Goal: Task Accomplishment & Management: Manage account settings

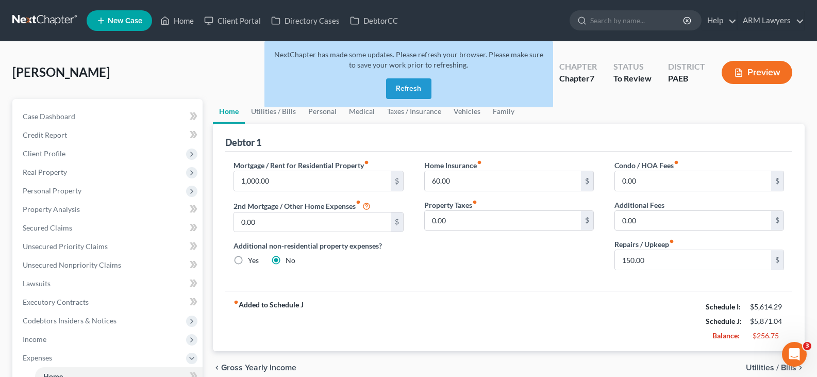
drag, startPoint x: 417, startPoint y: 109, endPoint x: 409, endPoint y: 92, distance: 18.9
click at [417, 109] on div "NextChapter has made some updates. Please refresh your browser. Please make sur…" at bounding box center [408, 78] width 288 height 74
click at [409, 92] on button "Refresh" at bounding box center [408, 88] width 45 height 21
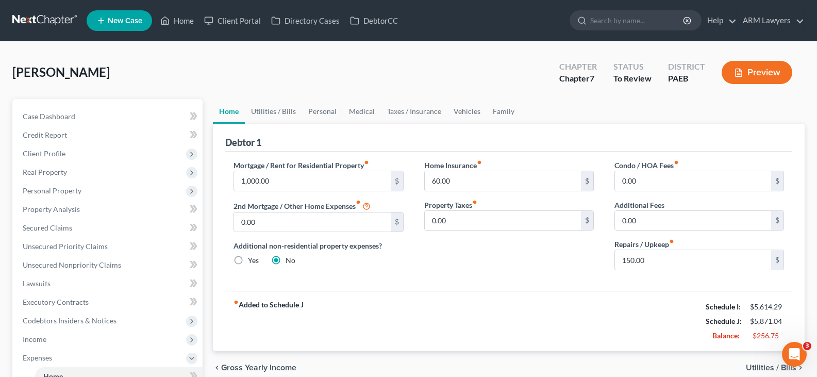
click at [25, 19] on link at bounding box center [45, 20] width 66 height 19
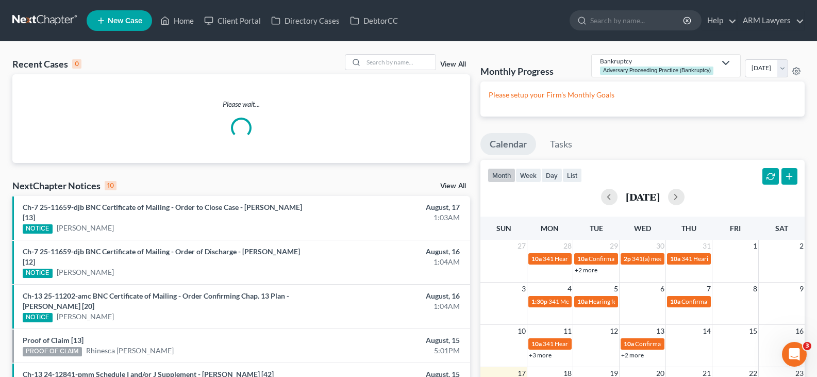
click at [455, 61] on link "View All" at bounding box center [453, 64] width 26 height 7
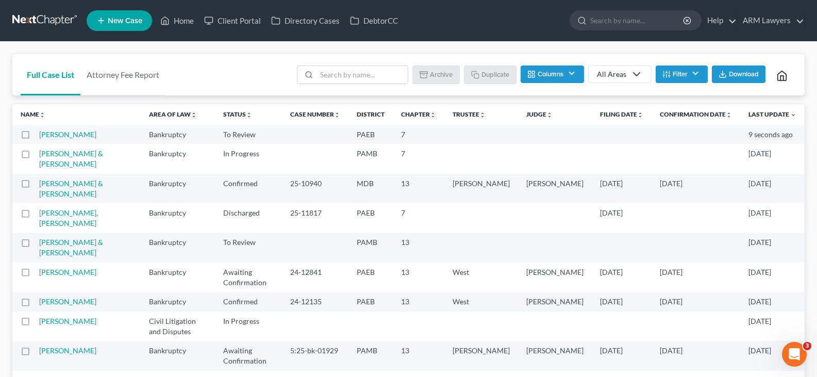
click at [701, 75] on button "Filter" at bounding box center [681, 74] width 52 height 18
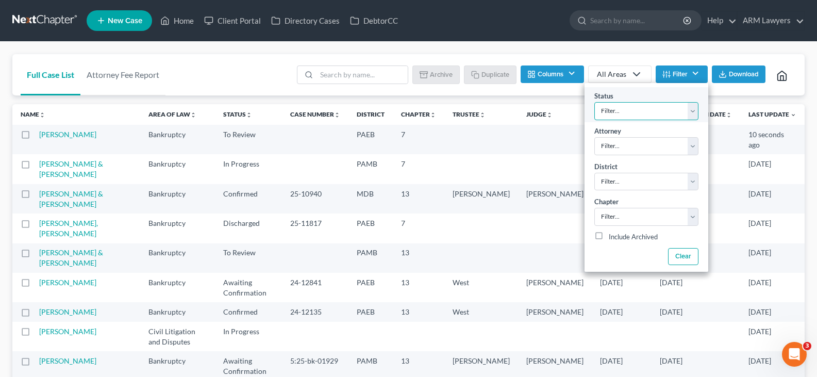
click at [672, 106] on select "Filter... Answer Due Awaiting Confirmation Awaiting Discharge Confirmed Could N…" at bounding box center [646, 111] width 104 height 18
select select "1"
click at [670, 114] on select "Filter... Answer Due Awaiting Confirmation Awaiting Discharge Confirmed Could N…" at bounding box center [646, 111] width 104 height 18
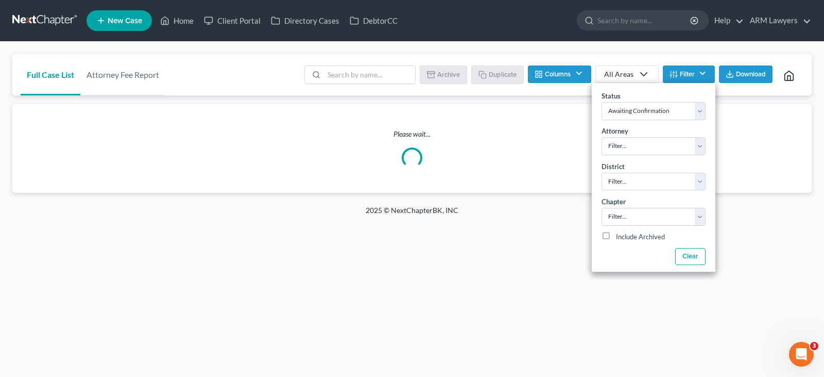
click at [314, 48] on div "Full Case List Attorney Fee Report Batch Download Archive Un-archive Duplicate …" at bounding box center [412, 123] width 824 height 163
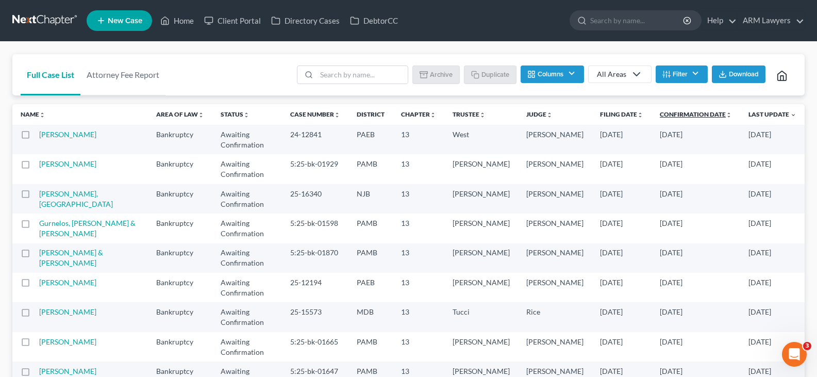
click at [692, 115] on link "Confirmation Date unfold_more expand_more expand_less" at bounding box center [695, 114] width 72 height 8
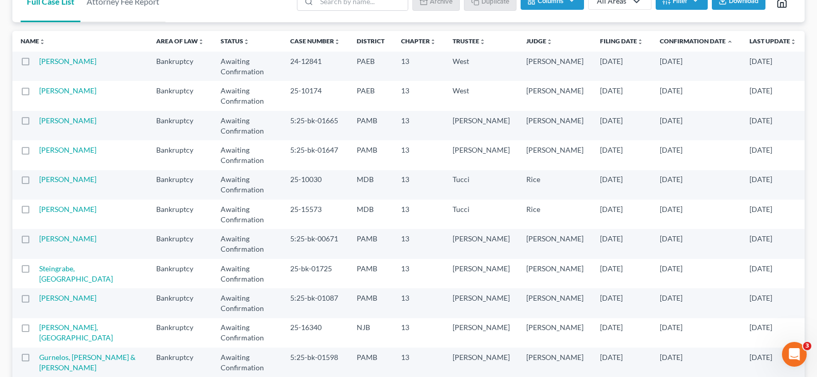
scroll to position [74, 0]
